Goal: Task Accomplishment & Management: Use online tool/utility

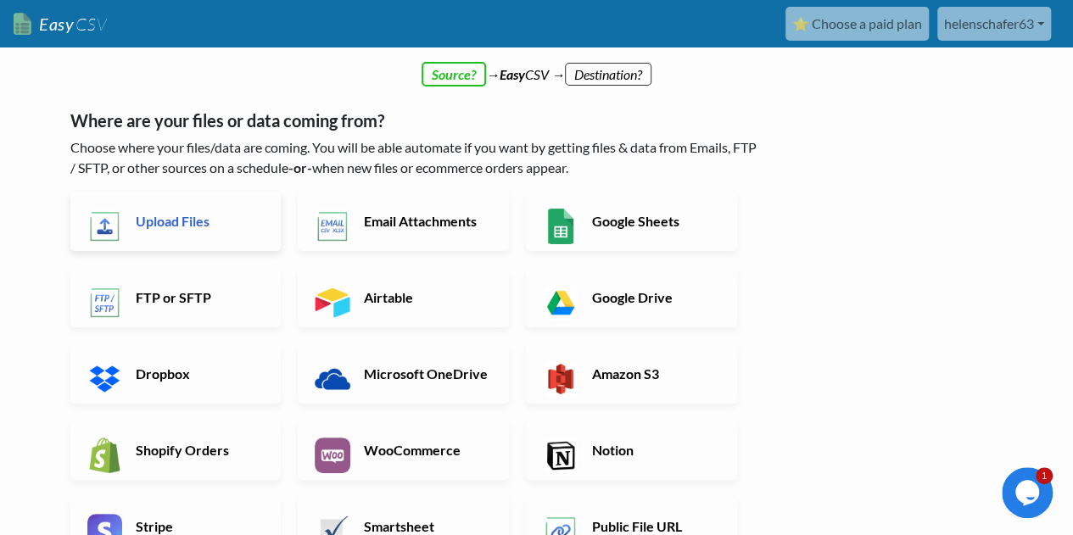
click at [179, 230] on link "Upload Files" at bounding box center [175, 221] width 211 height 59
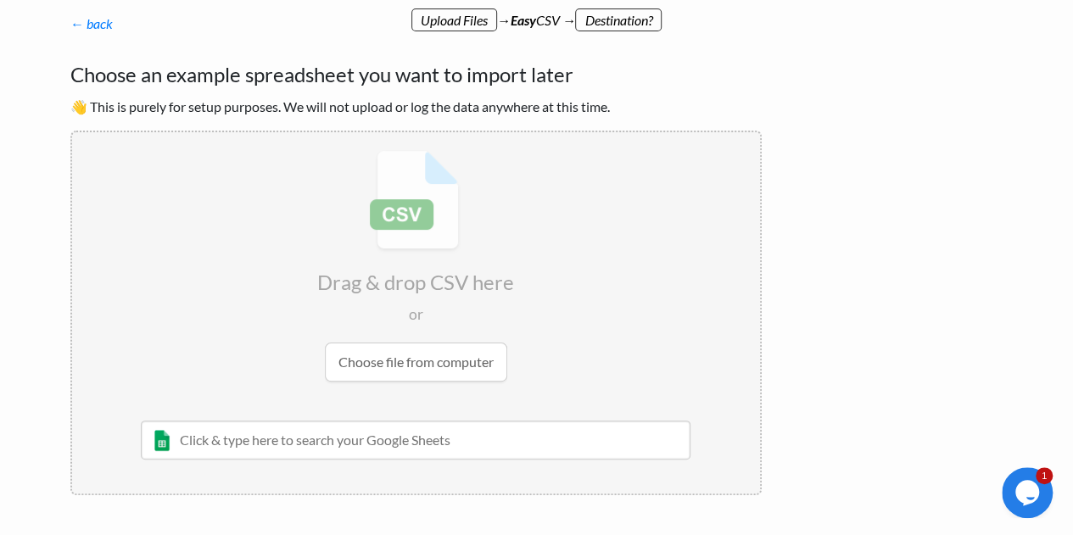
scroll to position [137, 0]
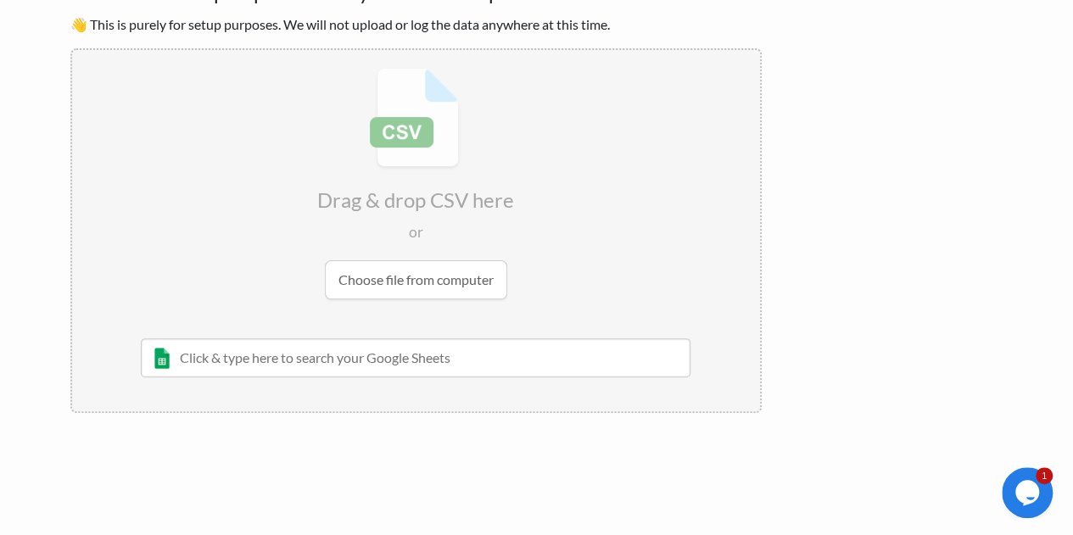
click at [426, 277] on input "file" at bounding box center [416, 183] width 688 height 267
click at [372, 278] on input "file" at bounding box center [416, 183] width 688 height 267
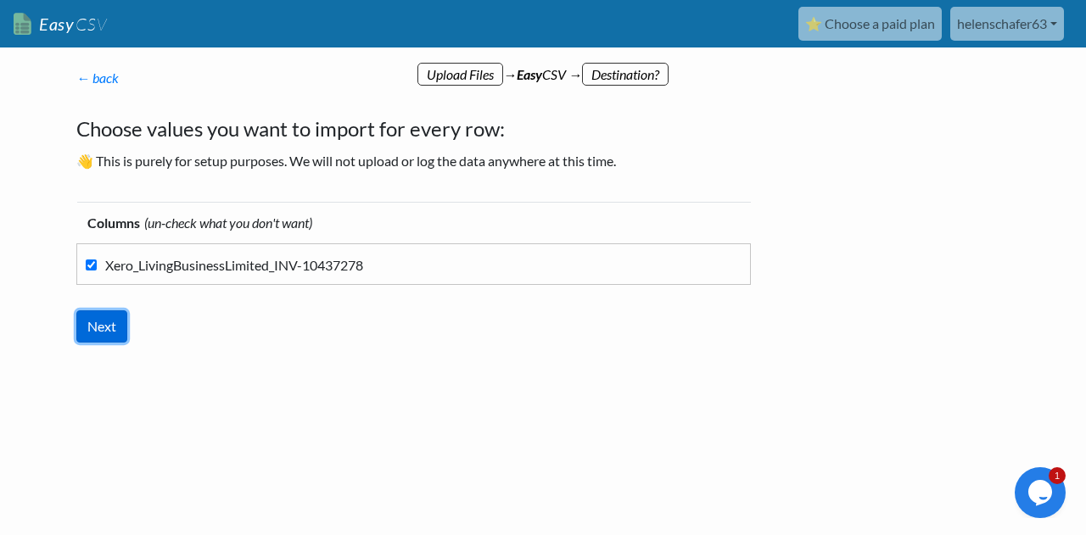
click at [98, 327] on input "Next" at bounding box center [101, 326] width 51 height 32
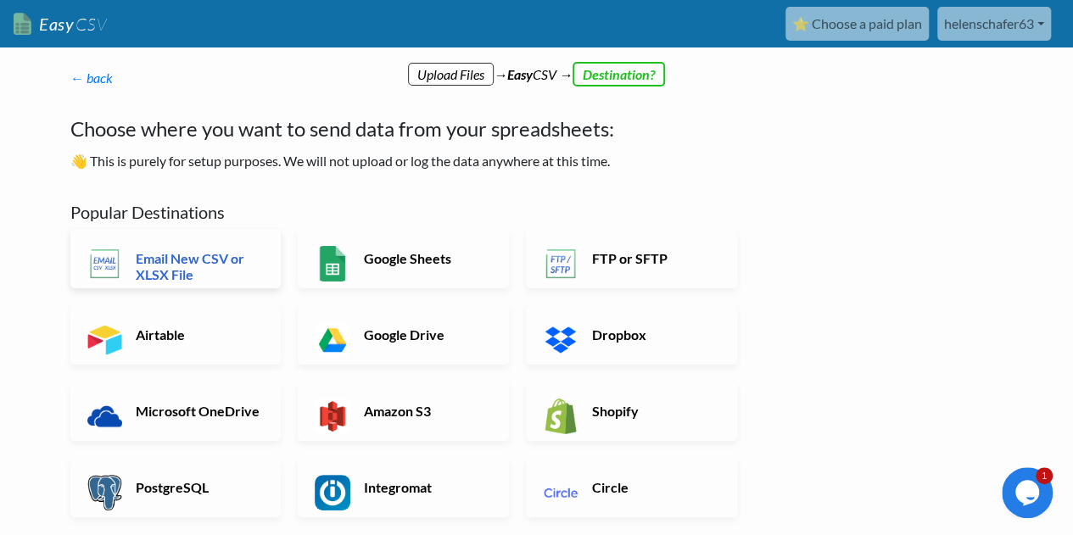
click at [169, 261] on h6 "Email New CSV or XLSX File" at bounding box center [197, 266] width 133 height 32
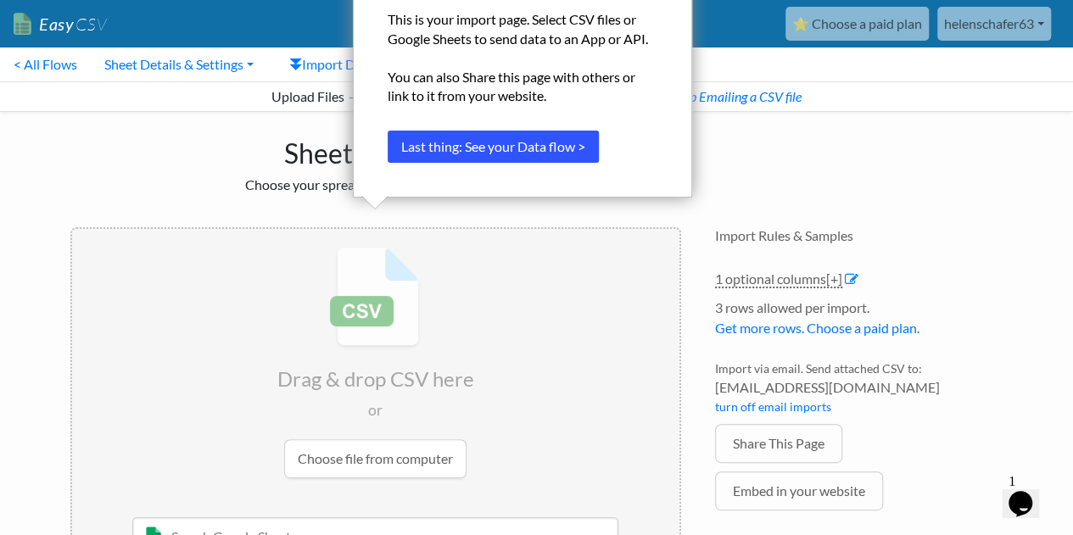
click at [534, 145] on button "Last thing: See your Data flow >" at bounding box center [493, 147] width 211 height 32
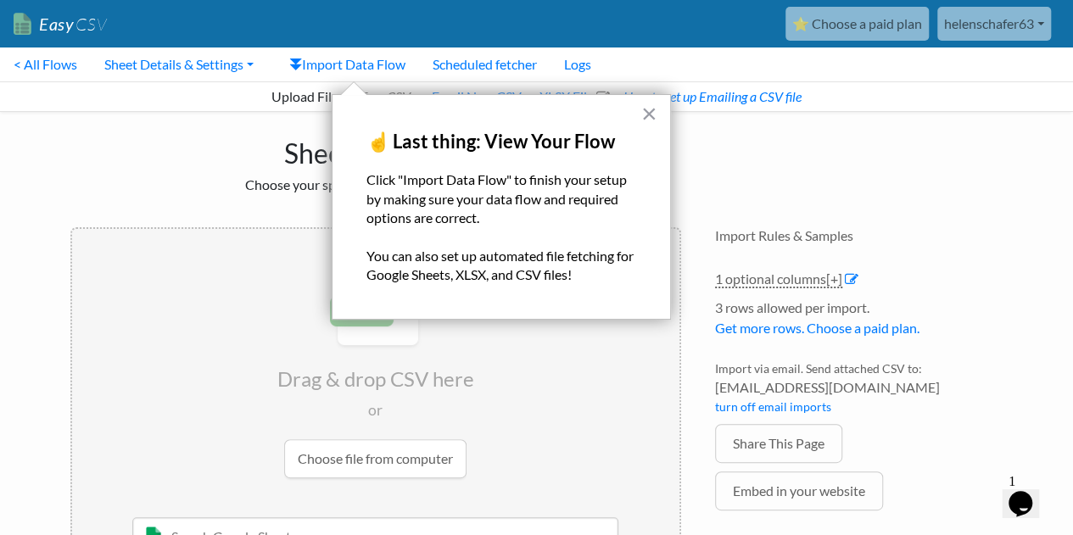
click at [537, 362] on input "file" at bounding box center [375, 362] width 607 height 267
click at [648, 110] on button "×" at bounding box center [649, 113] width 16 height 27
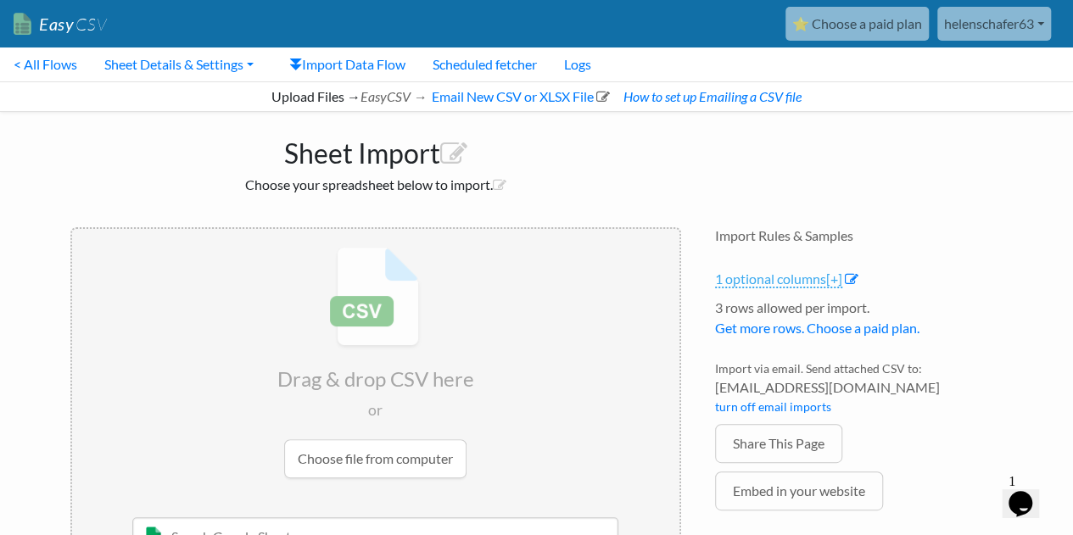
click at [782, 281] on link "1 optional columns [+]" at bounding box center [778, 280] width 127 height 18
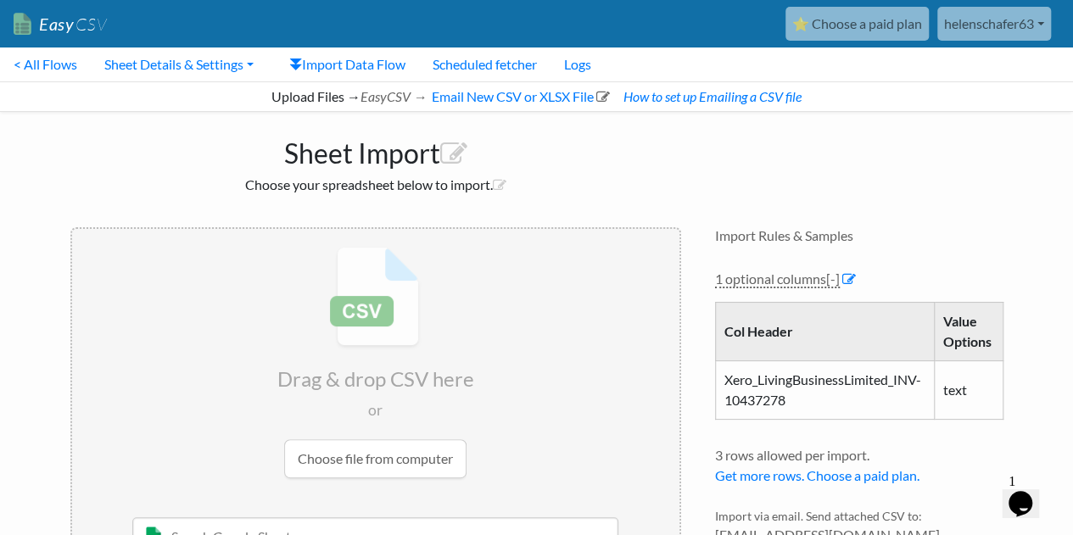
click at [914, 234] on h4 "Import Rules & Samples" at bounding box center [859, 235] width 288 height 16
click at [808, 284] on link "1 optional columns [-]" at bounding box center [777, 280] width 125 height 18
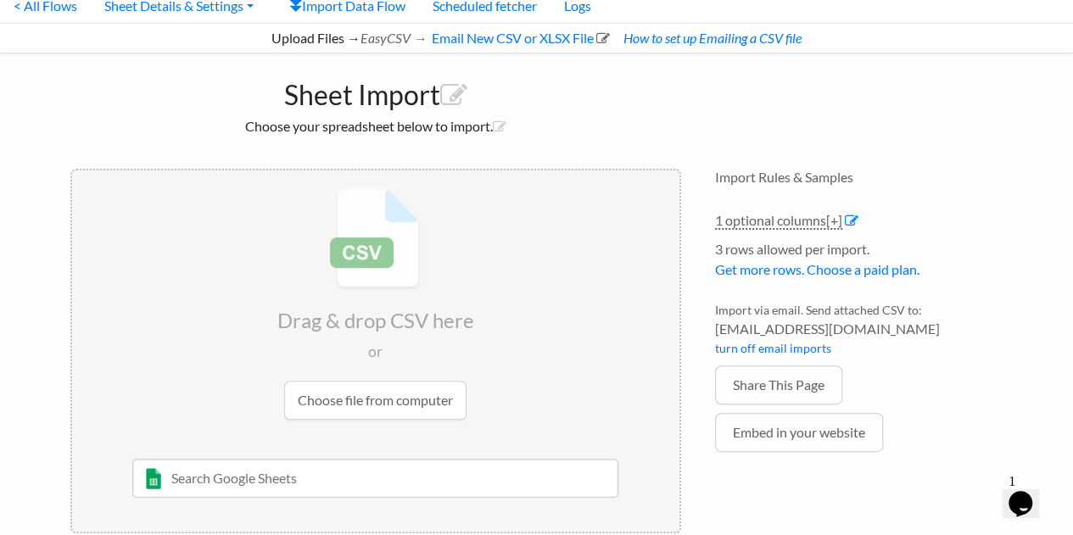
scroll to position [85, 0]
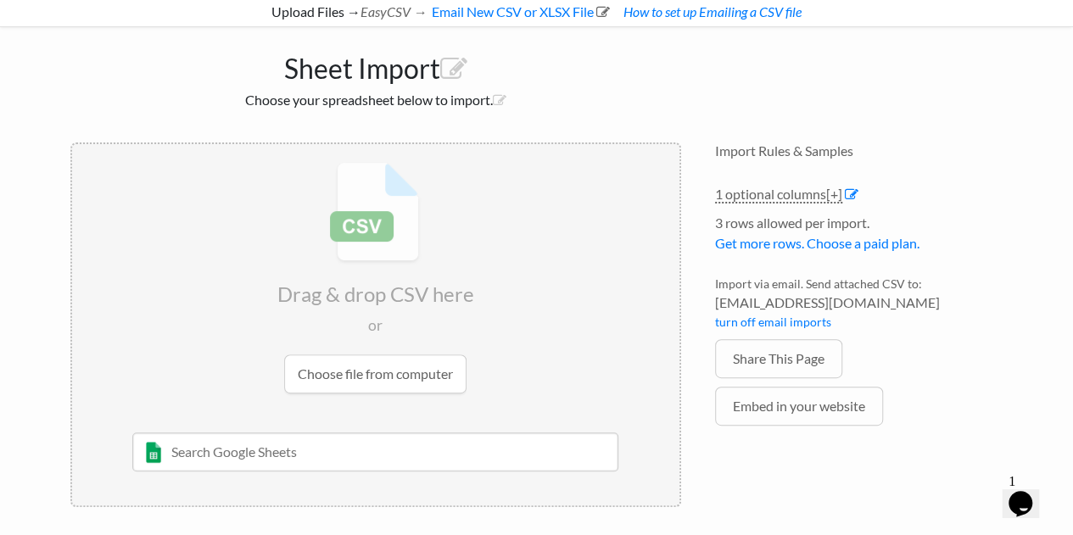
click at [808, 154] on h4 "Import Rules & Samples" at bounding box center [859, 151] width 288 height 16
click at [1026, 494] on icon "Chat widget" at bounding box center [1021, 503] width 24 height 25
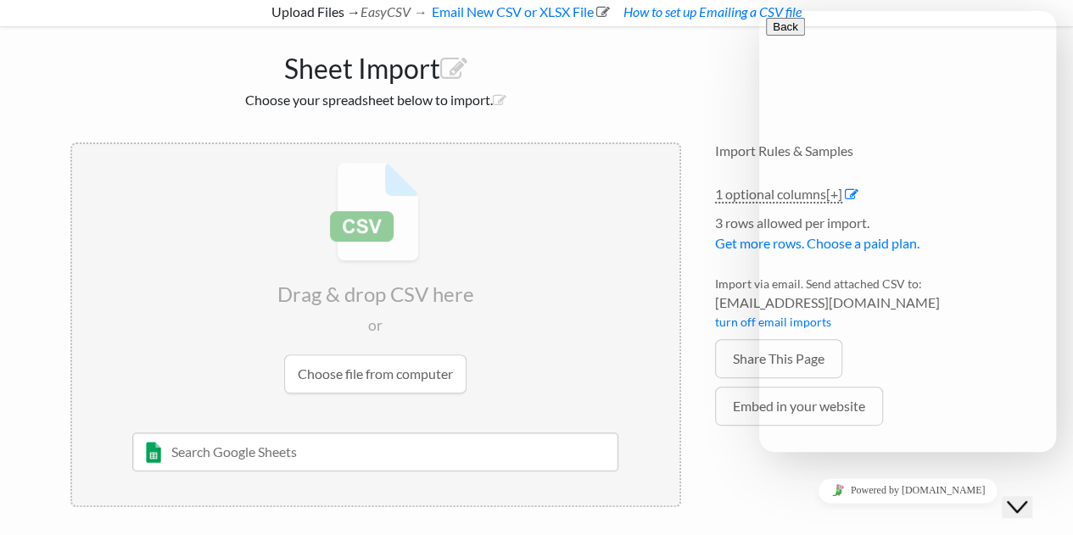
click at [788, 503] on div "Powered by tawk.to" at bounding box center [907, 490] width 283 height 25
click at [715, 81] on div "Sheet Import Choose your spreadsheet below to import. Drag & drop CSV here or C…" at bounding box center [536, 275] width 967 height 497
click at [1027, 497] on icon "Close Chat This icon closes the chat window." at bounding box center [1017, 507] width 20 height 20
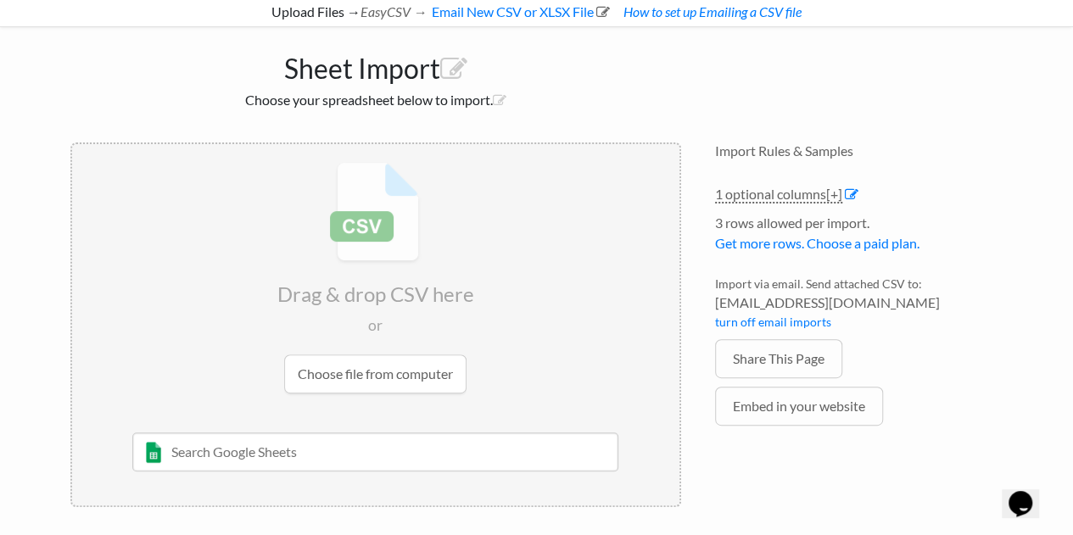
scroll to position [0, 0]
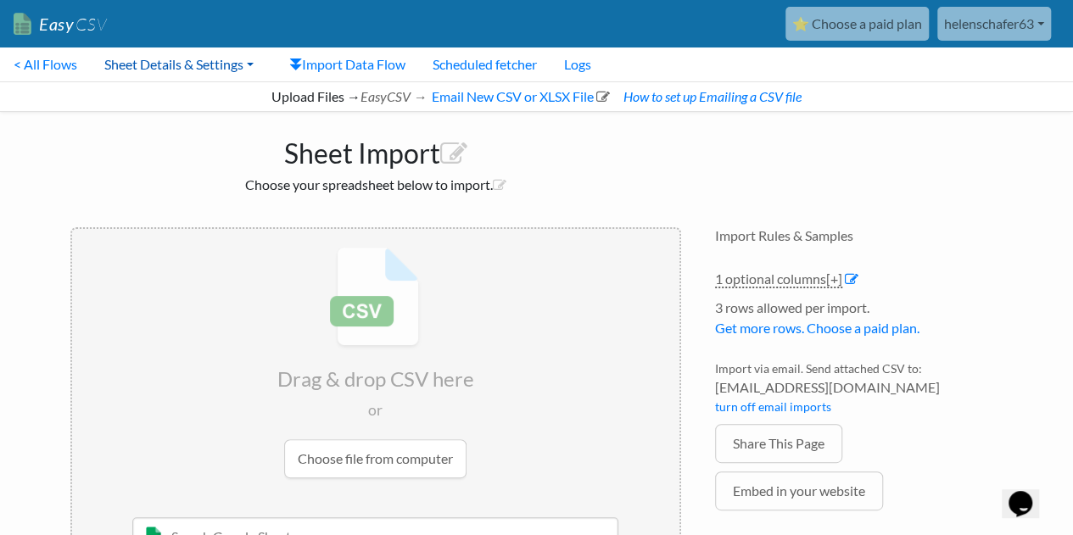
click at [186, 65] on link "Sheet Details & Settings" at bounding box center [179, 65] width 176 height 34
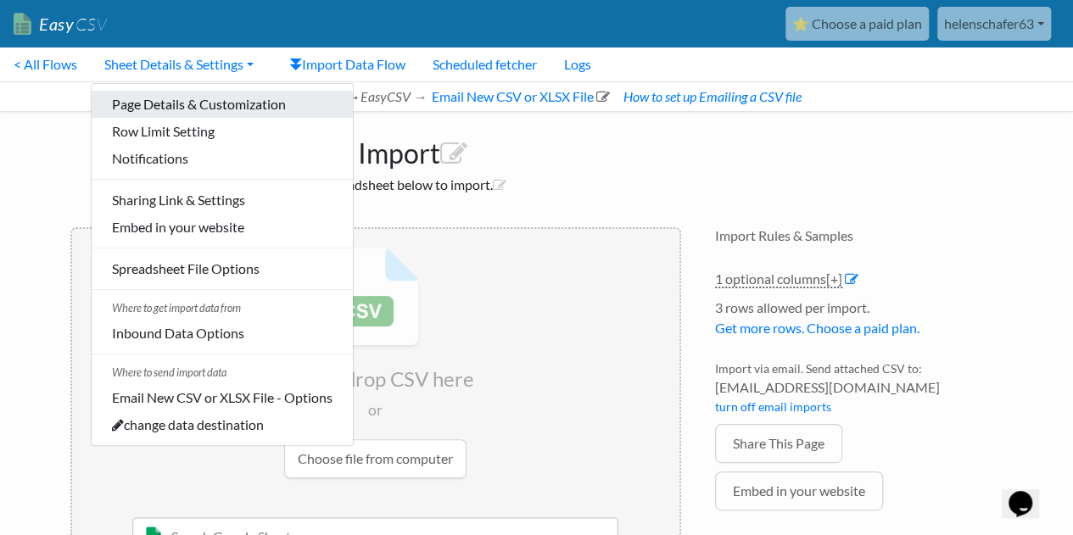
click at [199, 106] on link "Page Details & Customization" at bounding box center [222, 104] width 261 height 27
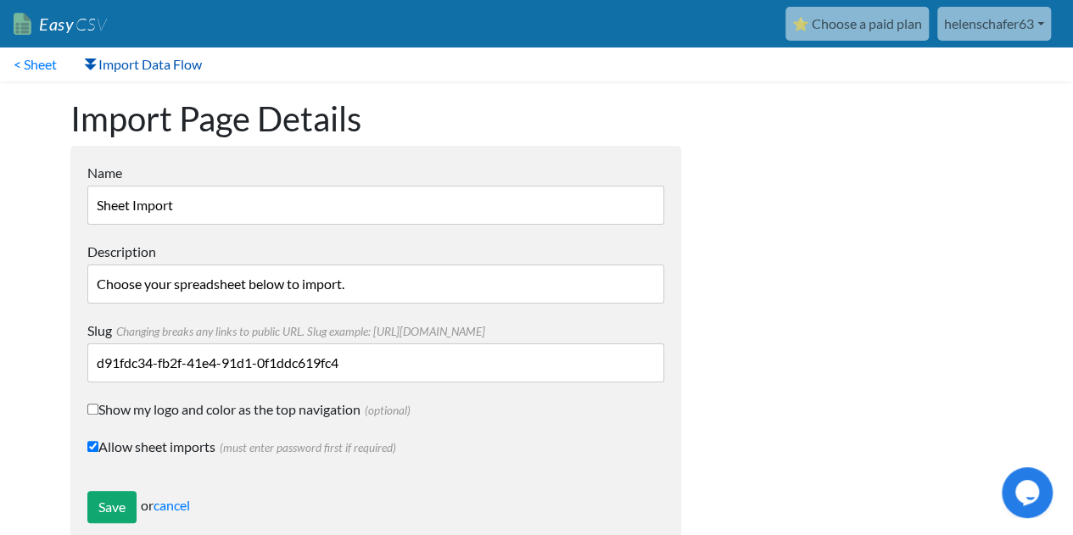
click at [110, 64] on link "Import Data Flow" at bounding box center [142, 65] width 145 height 34
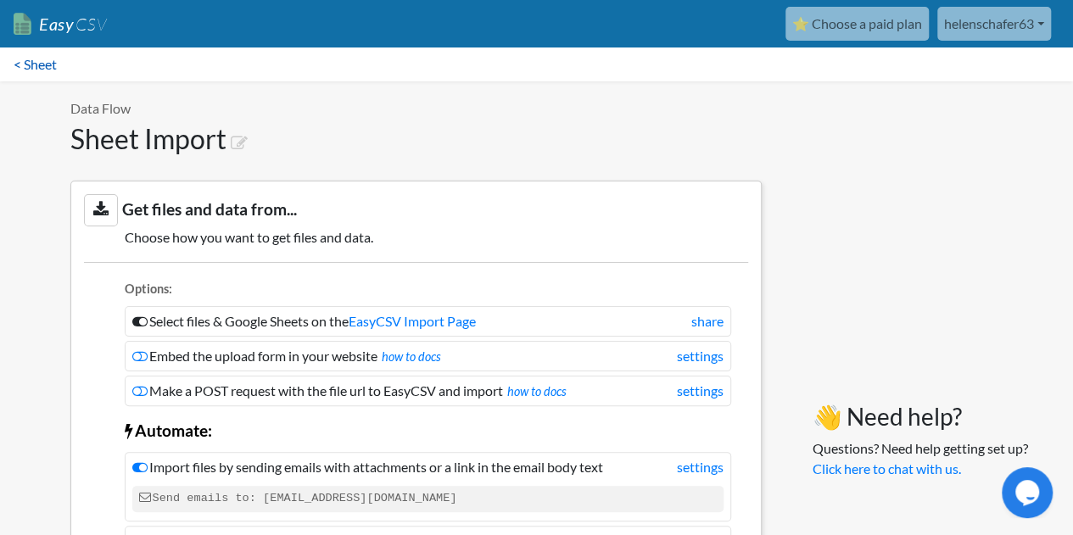
click at [27, 67] on link "< Sheet" at bounding box center [35, 65] width 70 height 34
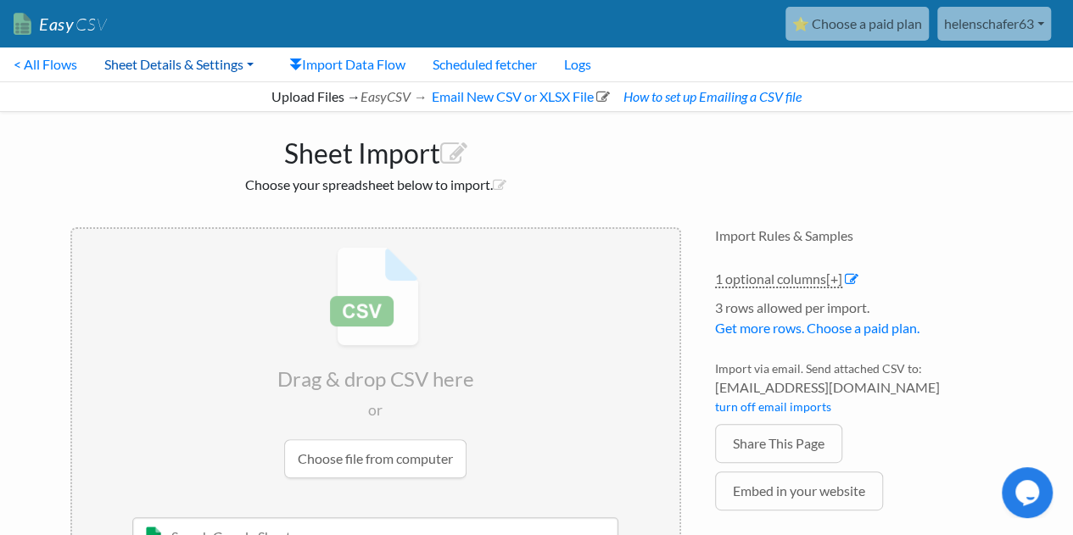
click at [143, 64] on link "Sheet Details & Settings" at bounding box center [179, 65] width 176 height 34
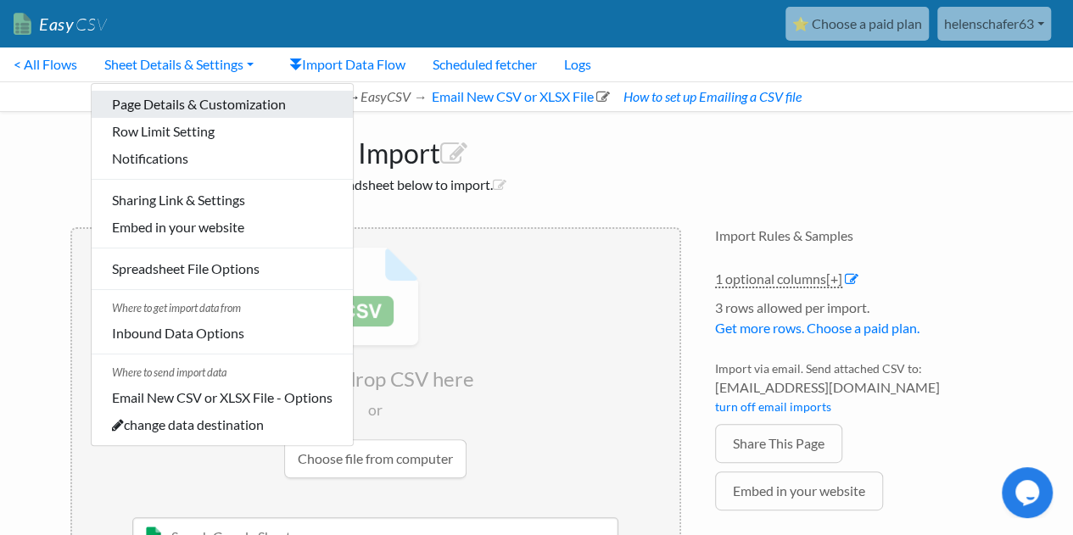
click at [127, 105] on link "Page Details & Customization" at bounding box center [222, 104] width 261 height 27
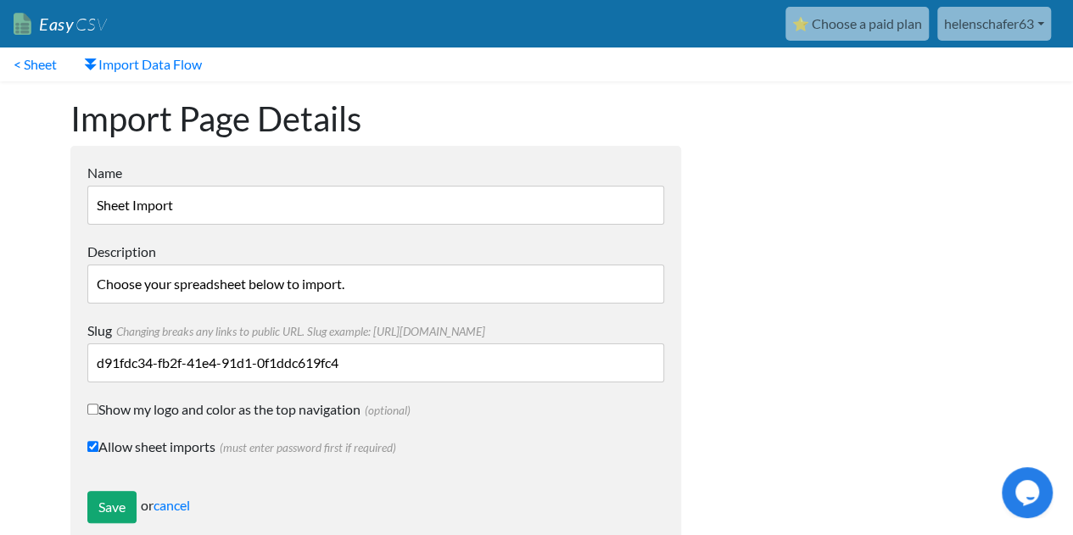
click at [1053, 91] on body "Easy CSV ⭐ Choose a paid plan helenschafer63 Helenschafer63 All Flows All CSV G…" at bounding box center [536, 278] width 1073 height 557
click at [36, 63] on link "< Sheet" at bounding box center [35, 65] width 70 height 34
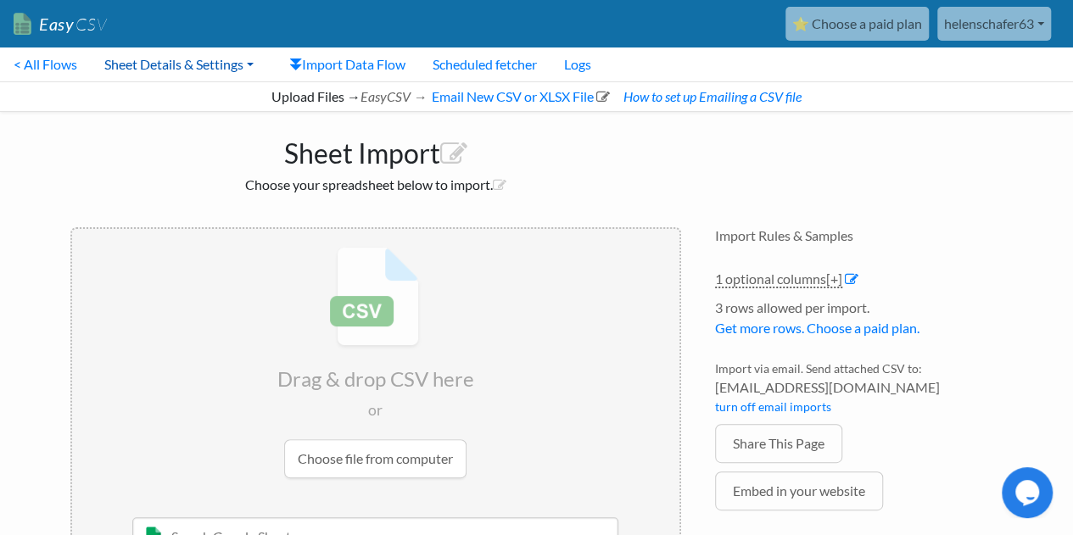
click at [249, 64] on link "Sheet Details & Settings" at bounding box center [179, 65] width 176 height 34
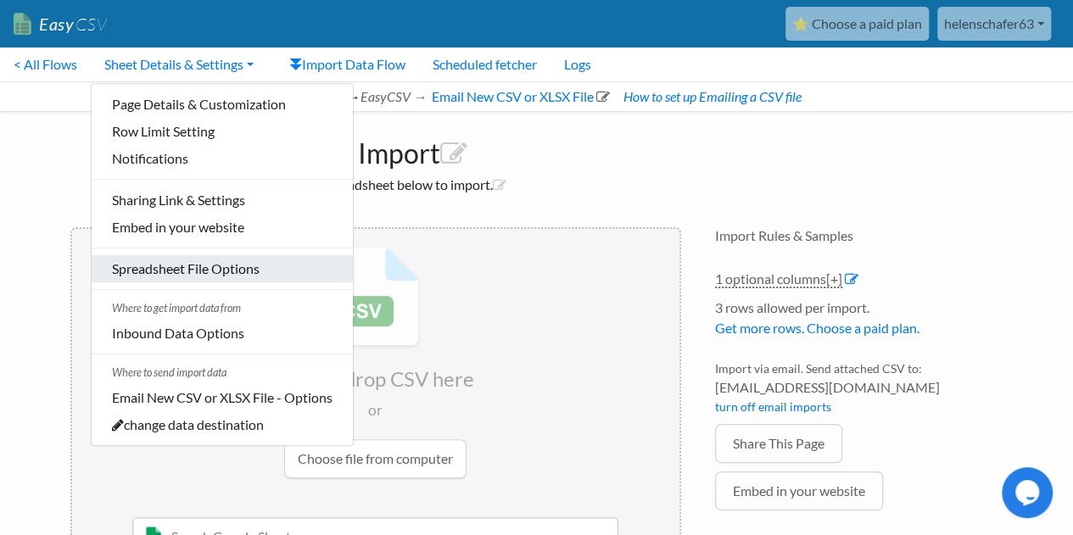
click at [201, 267] on link "Spreadsheet File Options" at bounding box center [222, 268] width 261 height 27
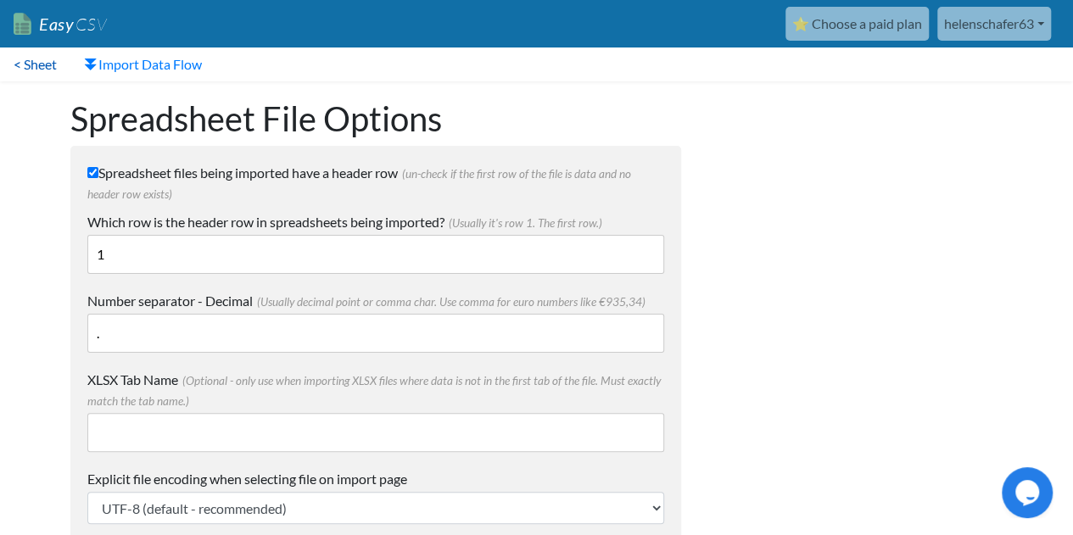
click at [41, 65] on link "< Sheet" at bounding box center [35, 65] width 70 height 34
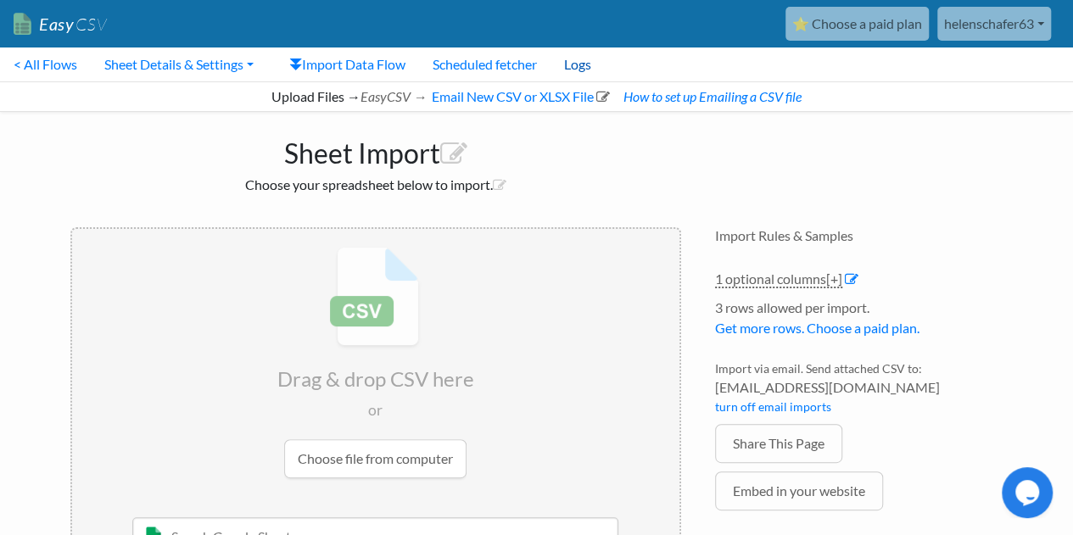
click at [590, 65] on link "Logs" at bounding box center [577, 65] width 54 height 34
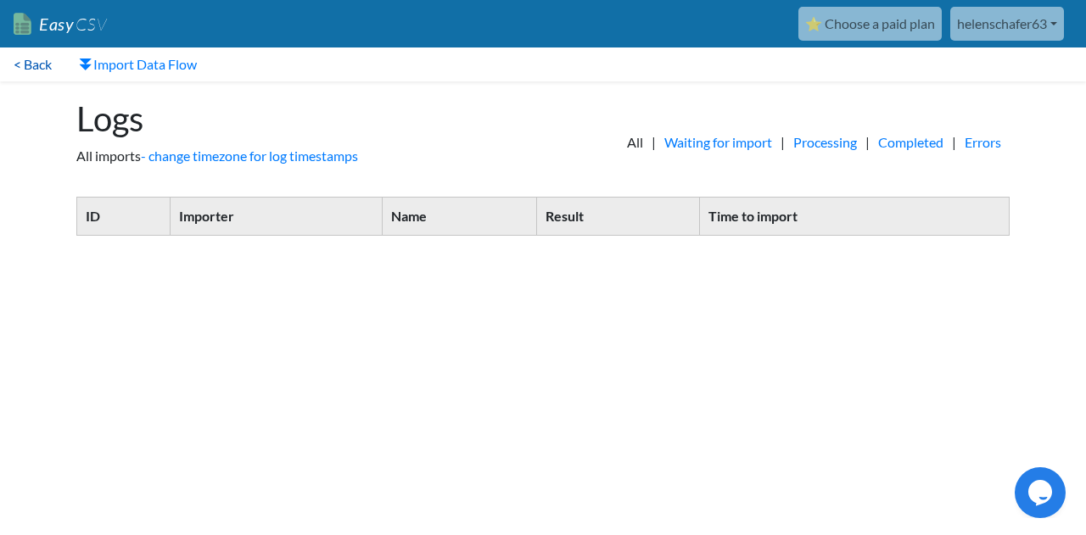
click at [44, 64] on link "< Back" at bounding box center [32, 65] width 65 height 34
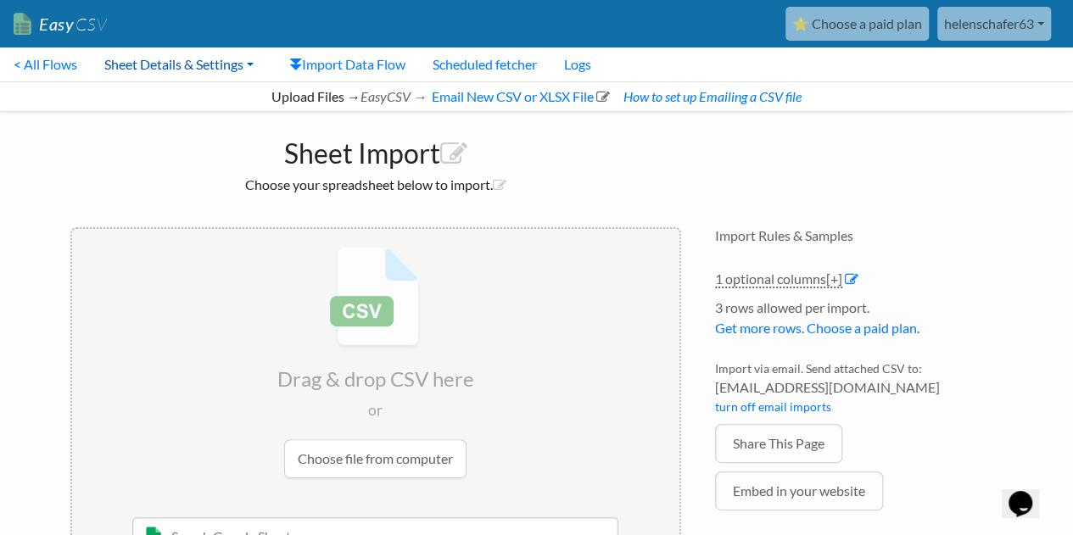
click at [256, 64] on link "Sheet Details & Settings" at bounding box center [179, 65] width 176 height 34
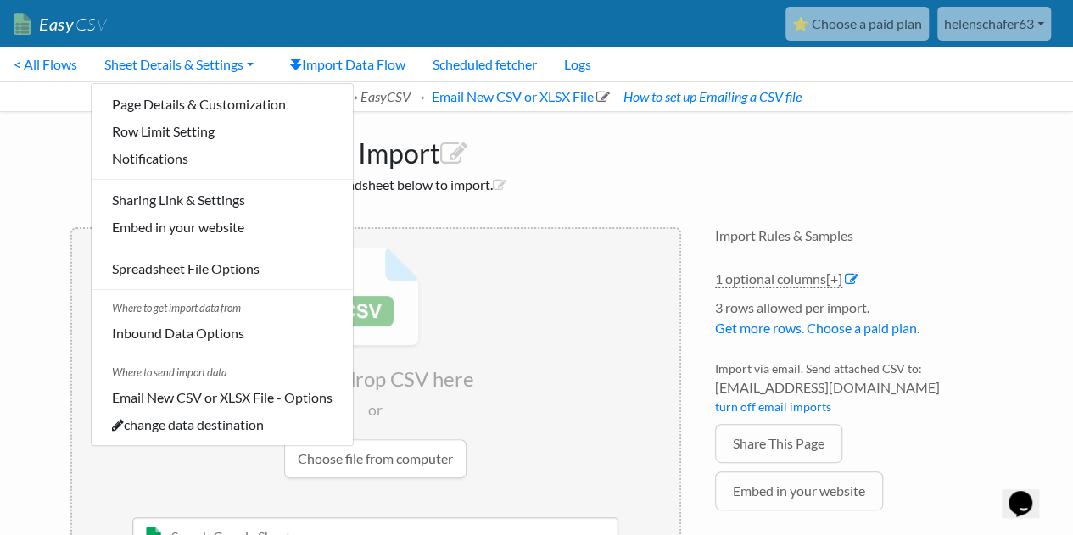
click at [832, 26] on link "⭐ Choose a paid plan" at bounding box center [856, 24] width 143 height 34
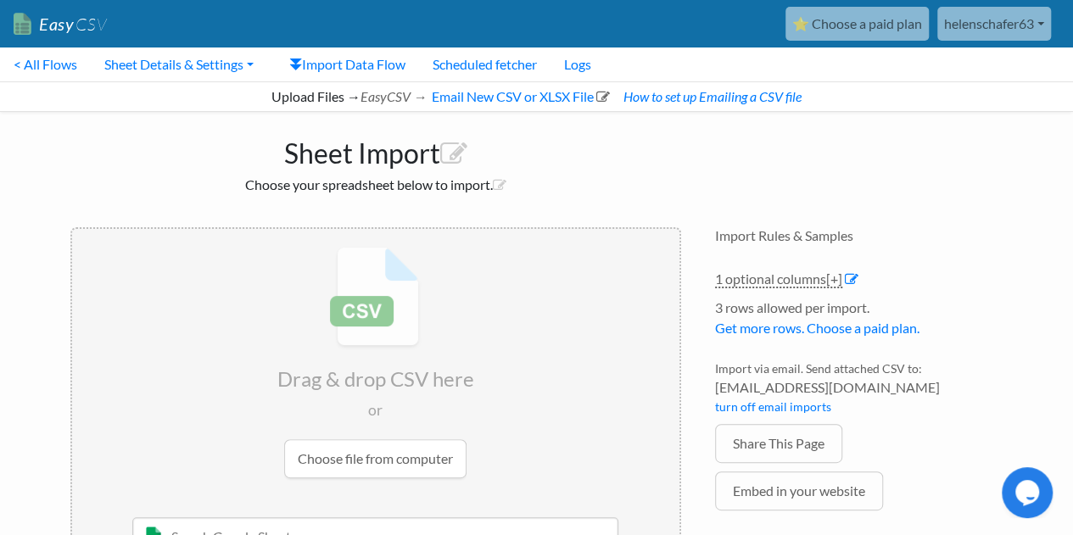
click at [1042, 24] on link "helenschafer63" at bounding box center [994, 24] width 114 height 34
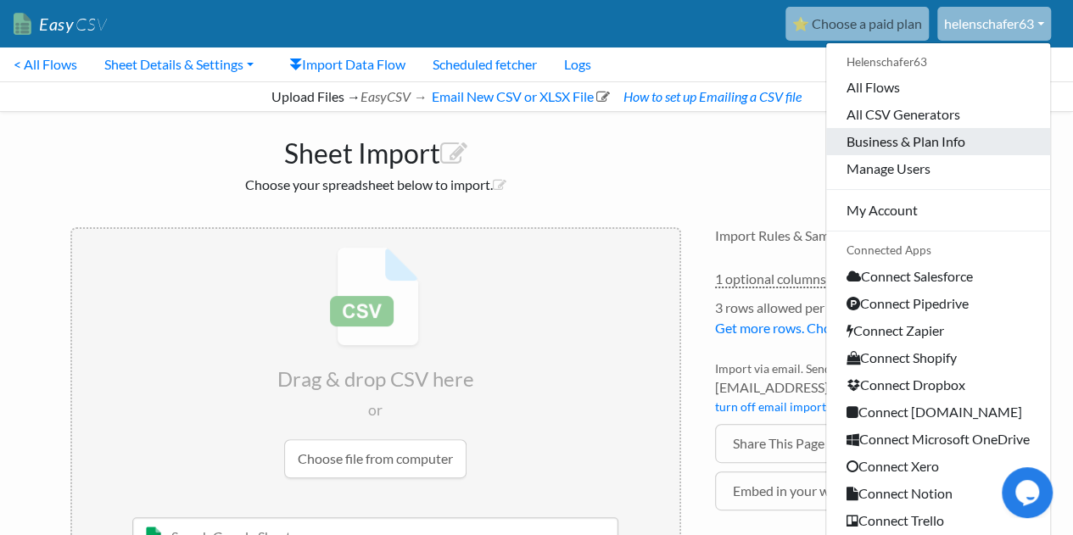
click at [984, 142] on link "Business & Plan Info" at bounding box center [938, 141] width 224 height 27
